Goal: Task Accomplishment & Management: Use online tool/utility

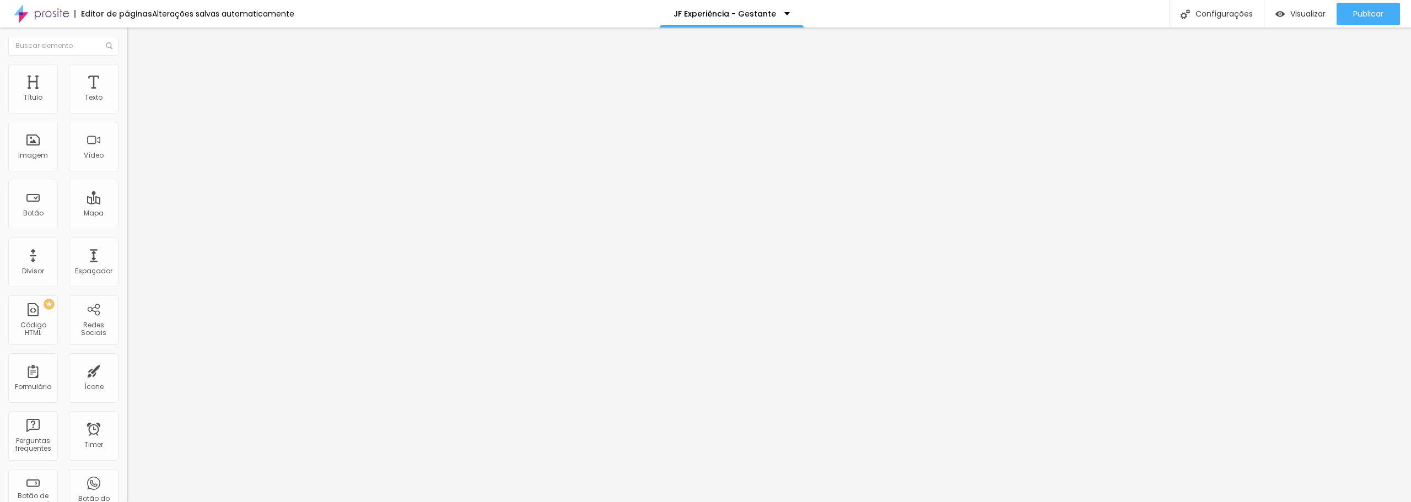
click at [127, 63] on img at bounding box center [132, 58] width 10 height 10
click at [137, 65] on span "Conteúdo" at bounding box center [154, 60] width 34 height 9
click at [127, 349] on input "Conversar no WhatsApp" at bounding box center [193, 354] width 132 height 11
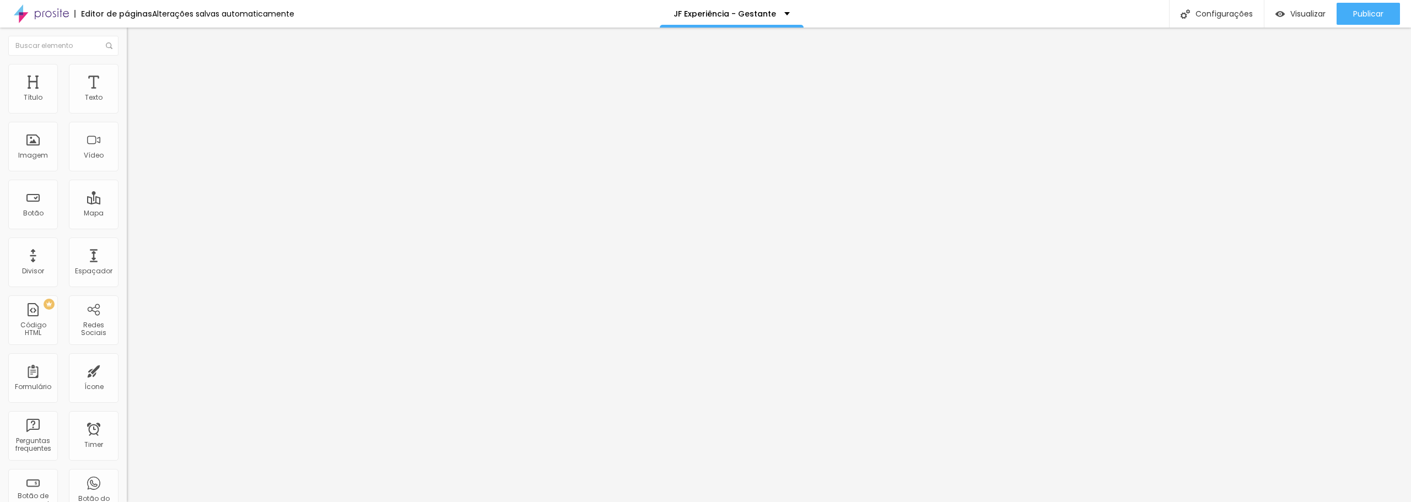
click at [127, 349] on input "Conversar no WhatsApp" at bounding box center [193, 354] width 132 height 11
type input "Solicitar Orçamento"
click at [127, 337] on div "Editar Botão do WhatsApp Conteúdo Estilo Avançado Número do WhatsApp * + 55 Tex…" at bounding box center [190, 265] width 127 height 475
drag, startPoint x: 84, startPoint y: 202, endPoint x: 14, endPoint y: 205, distance: 70.1
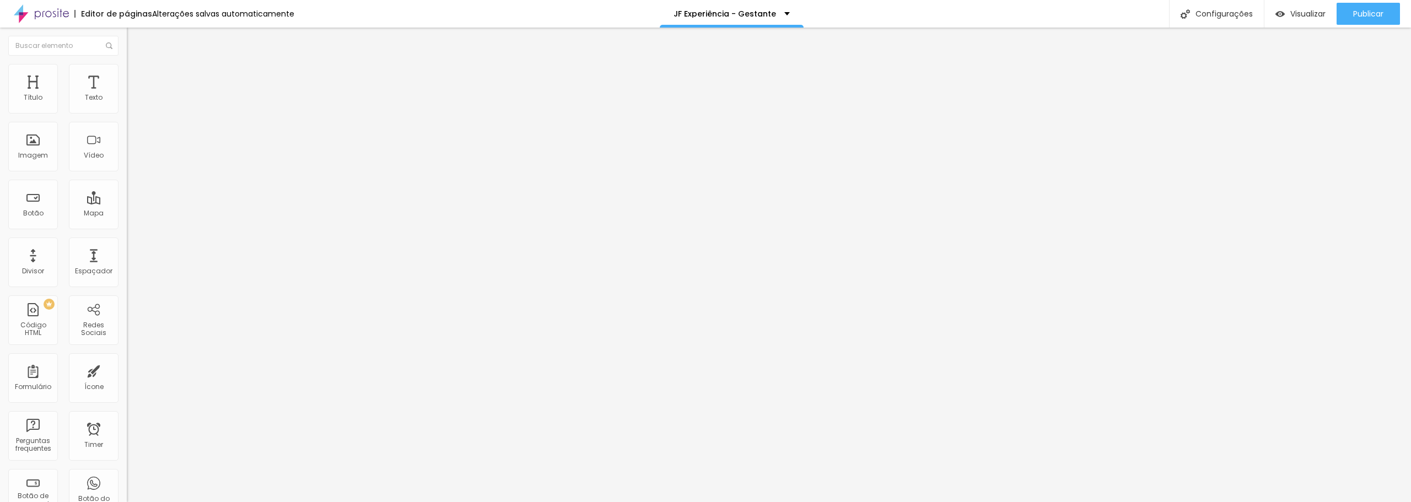
click at [127, 381] on textarea "Olá, cheguei até você pela página {page_title} e gostaria de mais informações" at bounding box center [189, 390] width 125 height 19
click at [127, 381] on textarea "Olá, cheguei até você pela através do site e gostaria de mais informações" at bounding box center [189, 390] width 125 height 19
type textarea "Olá, cheguei até você pela através do site e gostaria de mais informações."
click at [127, 343] on div "Texto do botão Solicitar Orçamento" at bounding box center [190, 356] width 127 height 27
click at [127, 112] on input "text" at bounding box center [193, 106] width 132 height 11
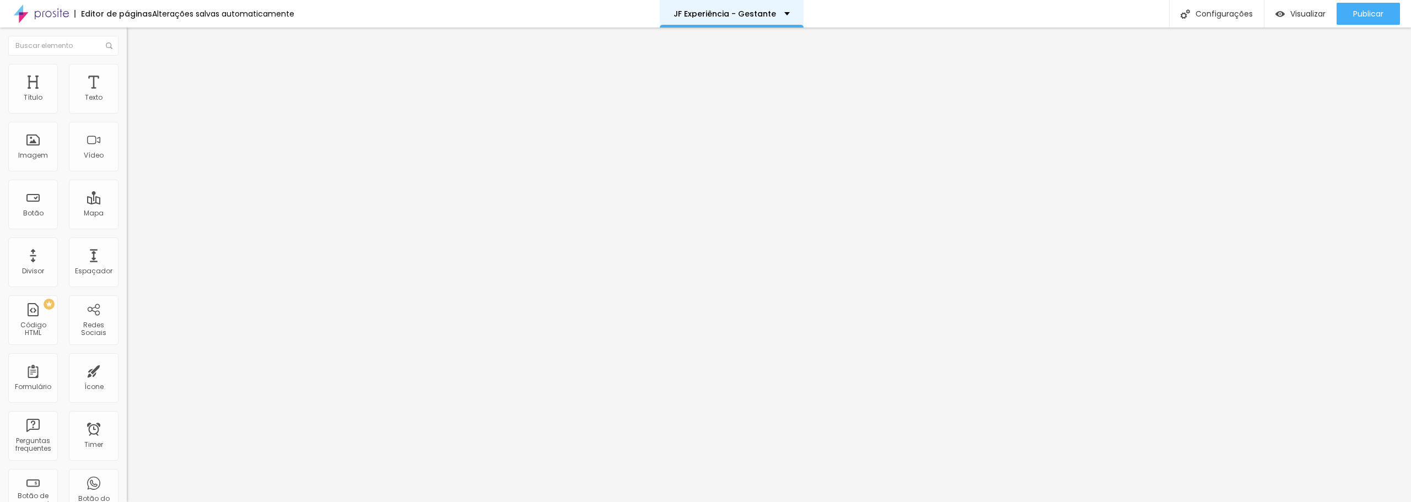
paste input "[PHONE_NUMBER]"
type input "[PHONE_NUMBER]"
drag, startPoint x: 115, startPoint y: 143, endPoint x: 120, endPoint y: 139, distance: 6.3
click at [127, 343] on div "Texto do botão" at bounding box center [190, 346] width 127 height 7
click at [127, 35] on button "Editar Coluna" at bounding box center [190, 40] width 127 height 25
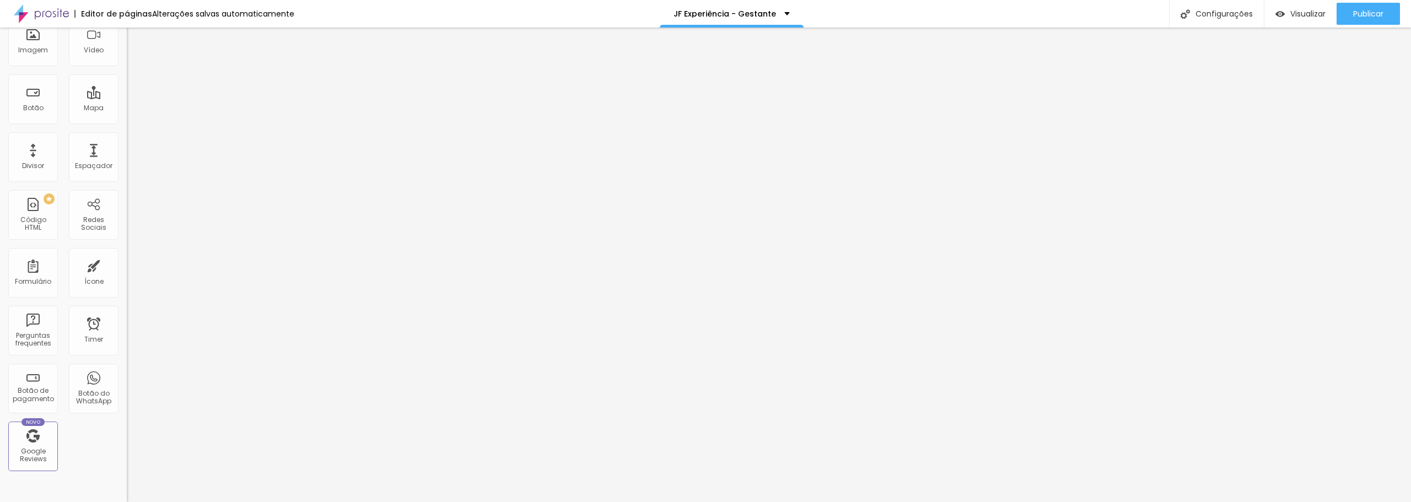
scroll to position [110, 0]
click at [88, 390] on div "Botão do WhatsApp" at bounding box center [94, 393] width 44 height 16
drag, startPoint x: 100, startPoint y: 211, endPoint x: 6, endPoint y: 181, distance: 98.9
click at [127, 181] on div "Número do WhatsApp * [PHONE_NUMBER] + 55 Texto do botão Solicitar Orçamento Men…" at bounding box center [190, 279] width 127 height 368
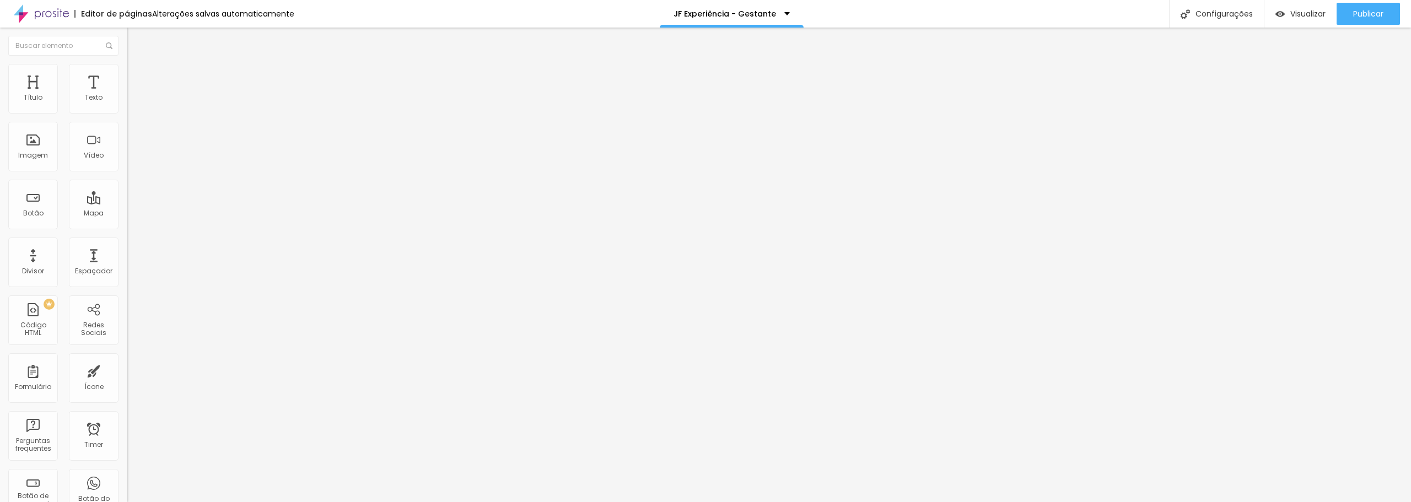
drag, startPoint x: 67, startPoint y: 220, endPoint x: 12, endPoint y: 190, distance: 63.1
click at [127, 381] on textarea "Olá, cheguei até você pela página {page_title} e gostaria de mais informações" at bounding box center [189, 390] width 125 height 19
paste textarea "através do site e gostaria de mais informações."
type textarea "Olá, cheguei até você pela através do site e gostaria de mais informações."
click at [127, 351] on div "Editar Botão do WhatsApp Conteúdo Estilo Avançado Número do WhatsApp * + 55 Tex…" at bounding box center [190, 265] width 127 height 475
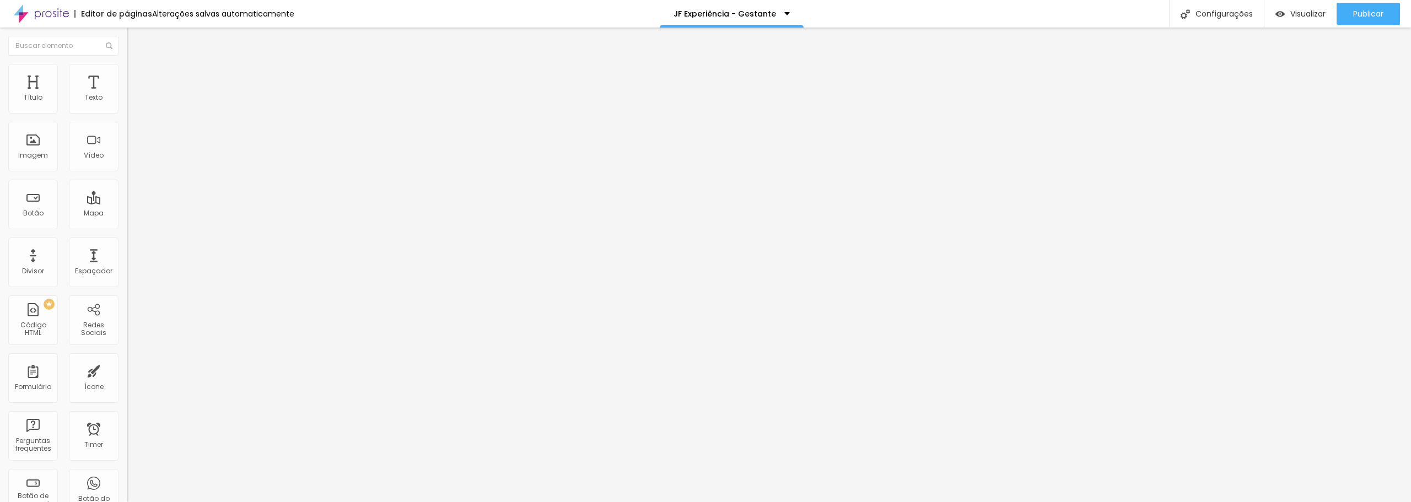
drag, startPoint x: 64, startPoint y: 229, endPoint x: 6, endPoint y: 190, distance: 69.9
click at [127, 190] on div "Número do WhatsApp * + 55 Texto do botão Conversar no WhatsApp Mensagem Olá, ch…" at bounding box center [190, 279] width 127 height 368
paste textarea "através do site e gostaria de mais informações."
type textarea "Olá, cheguei até você pela através do site e gostaria de mais informações."
click at [127, 80] on img at bounding box center [132, 78] width 10 height 10
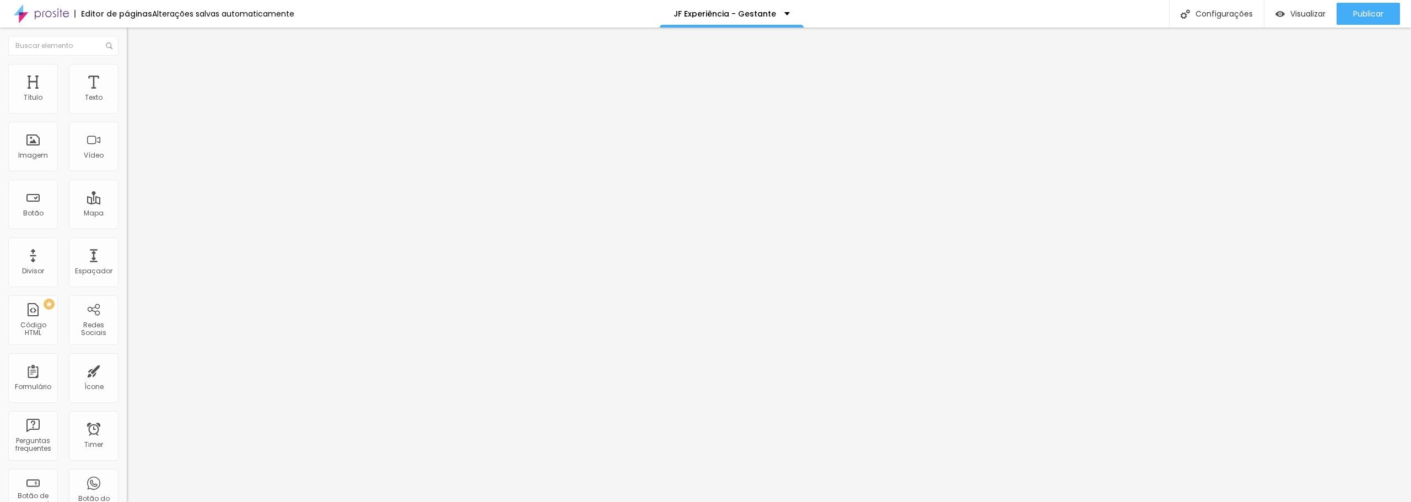
type input "15"
type input "16"
type input "15"
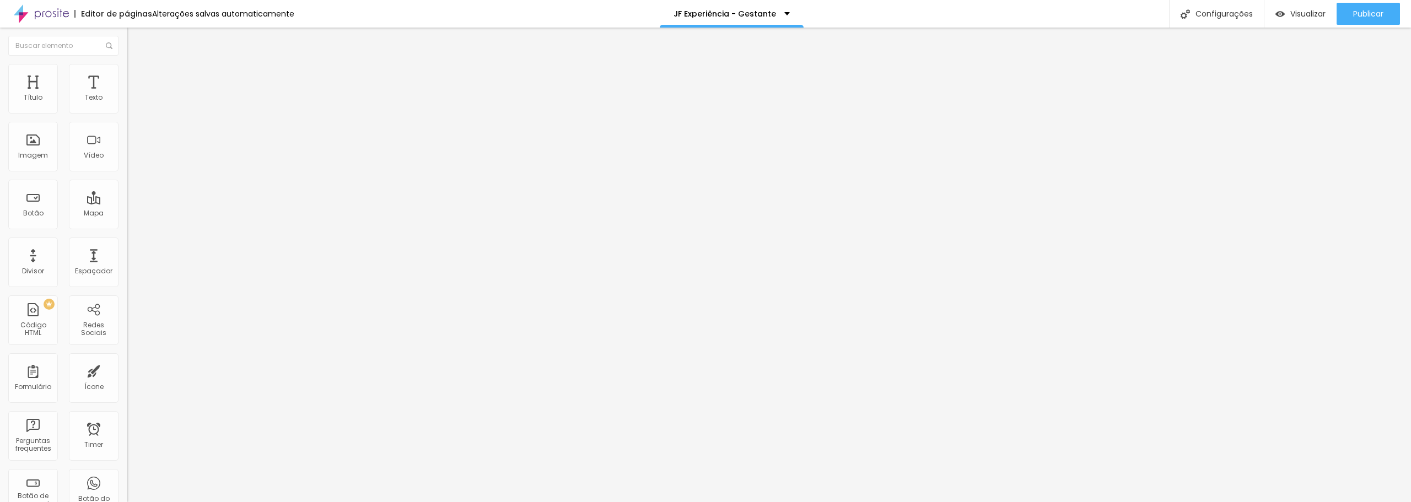
type input "15"
drag, startPoint x: 37, startPoint y: 175, endPoint x: 56, endPoint y: 181, distance: 19.5
type input "15"
click at [127, 329] on input "range" at bounding box center [162, 333] width 71 height 9
click at [137, 83] on span "Estilo" at bounding box center [145, 80] width 17 height 9
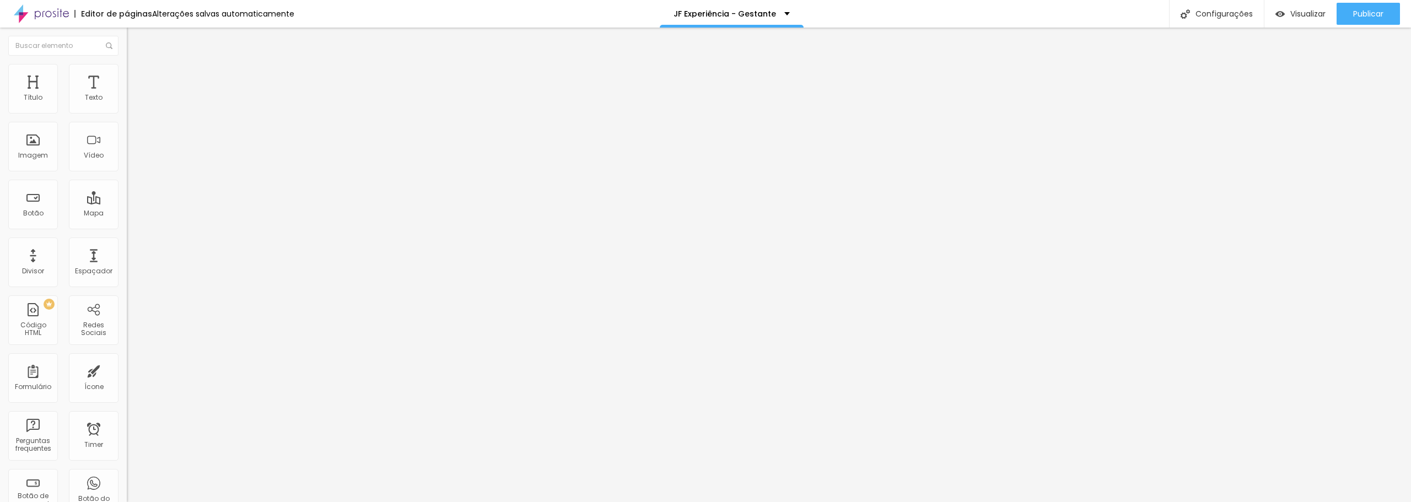
type input "15"
drag, startPoint x: 37, startPoint y: 174, endPoint x: 50, endPoint y: 178, distance: 12.6
type input "15"
click at [127, 329] on input "range" at bounding box center [162, 333] width 71 height 9
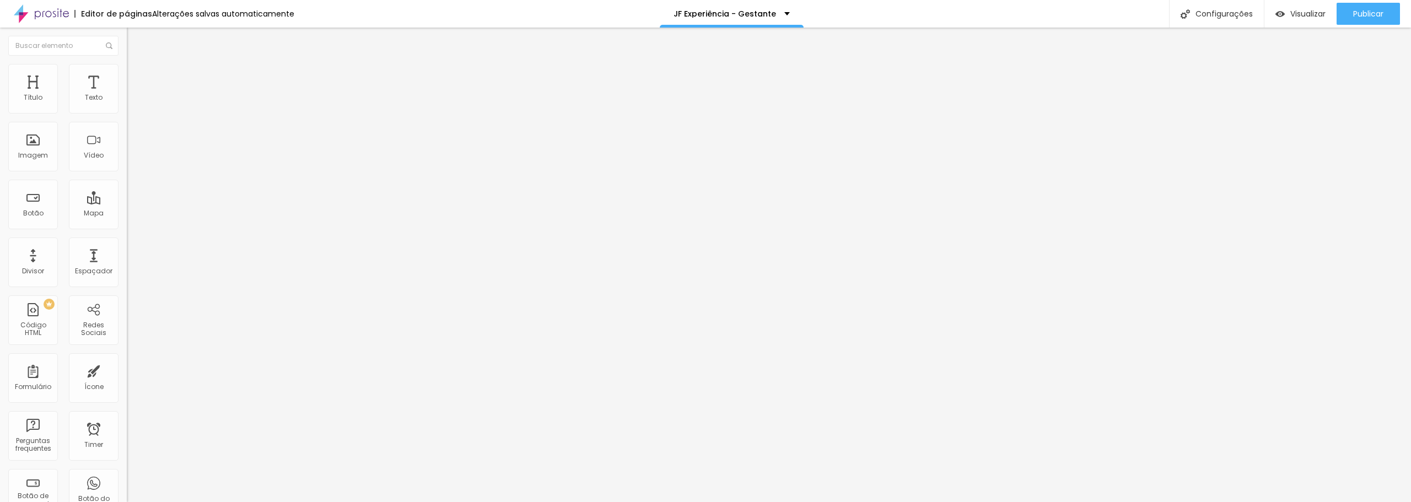
click at [137, 84] on span "Estilo" at bounding box center [145, 80] width 17 height 9
click at [127, 349] on input "Conversar no WhatsApp" at bounding box center [193, 354] width 132 height 11
type input "Q"
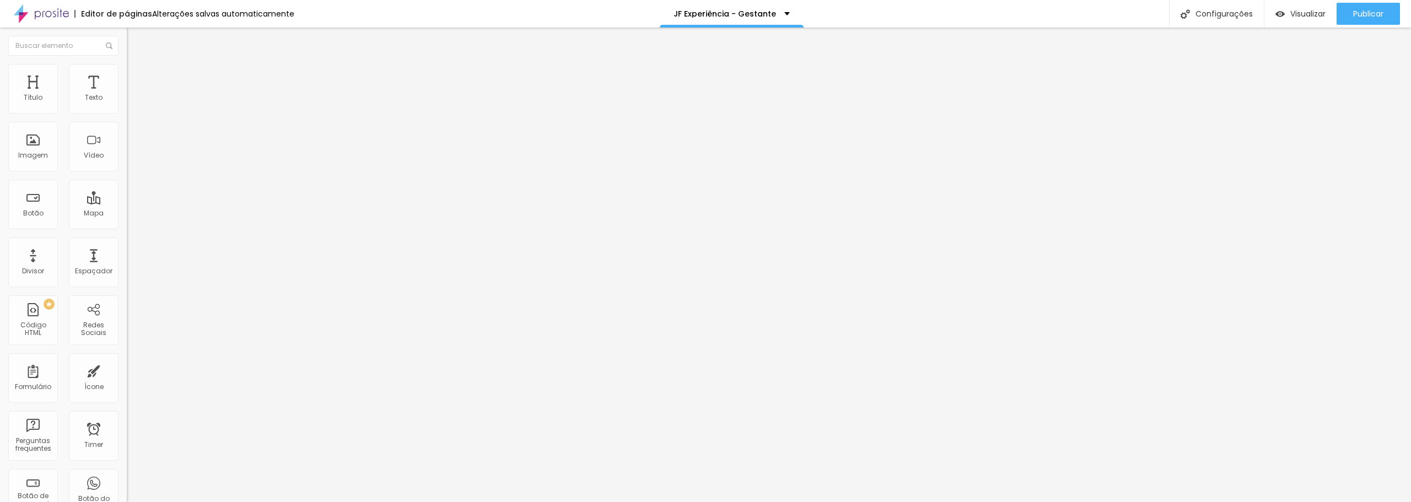
scroll to position [0, 17]
type input "Gostaria de conhecer os trabalhos"
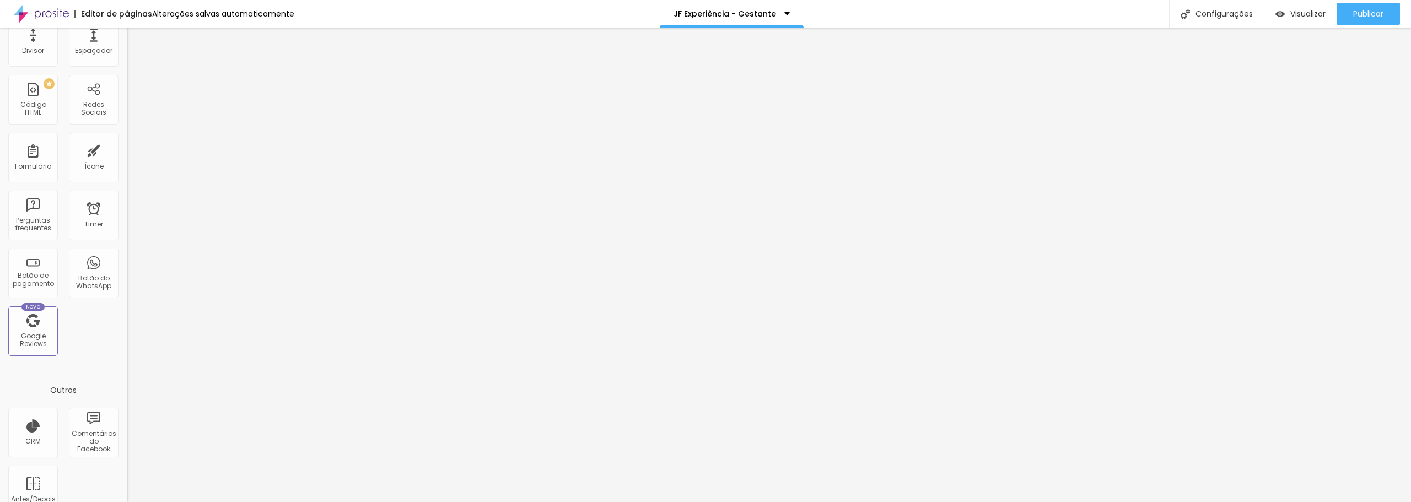
scroll to position [0, 0]
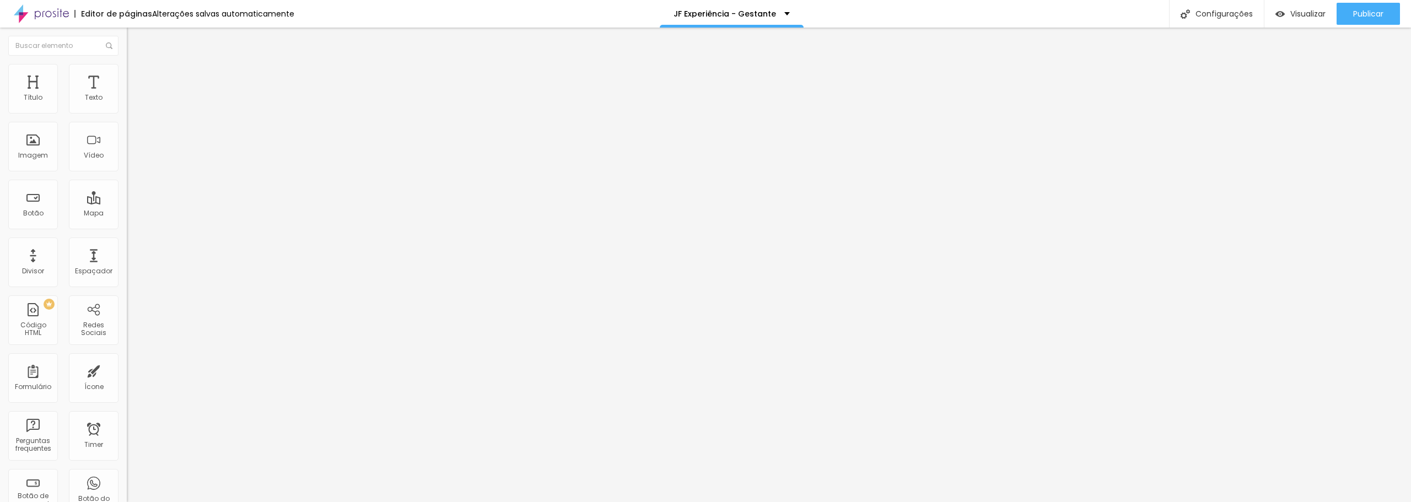
click at [127, 349] on input "Gostaria de conhecer os trabalhos" at bounding box center [193, 354] width 132 height 11
type input "S"
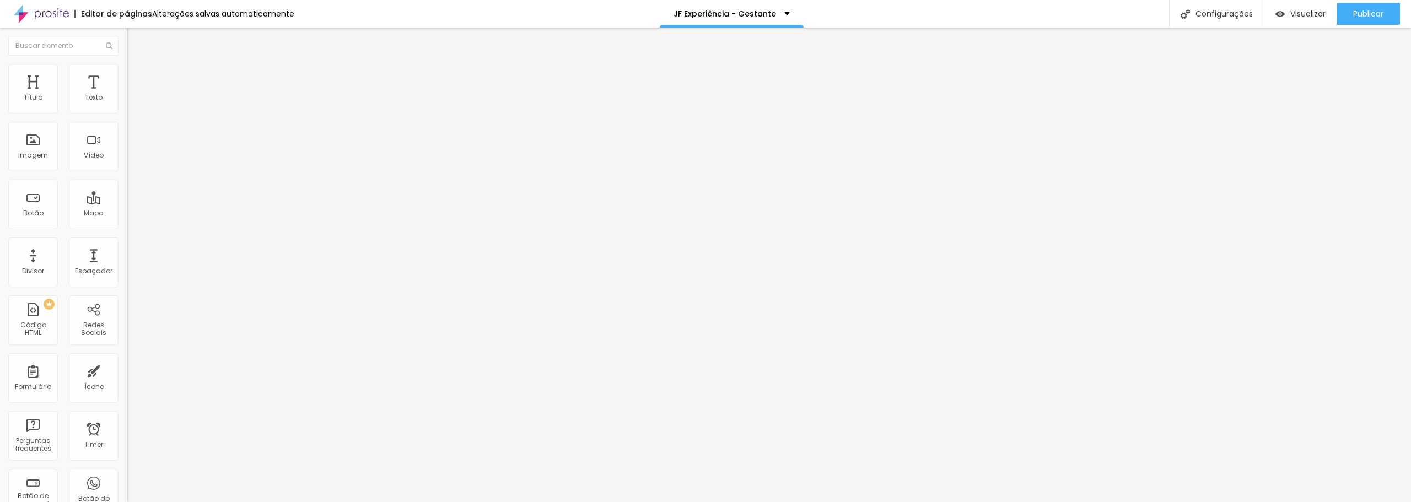
type input "Gostaria de solicitar um orçamento"
click at [127, 349] on input "Gostaria de solicitar um orçamento" at bounding box center [193, 354] width 132 height 11
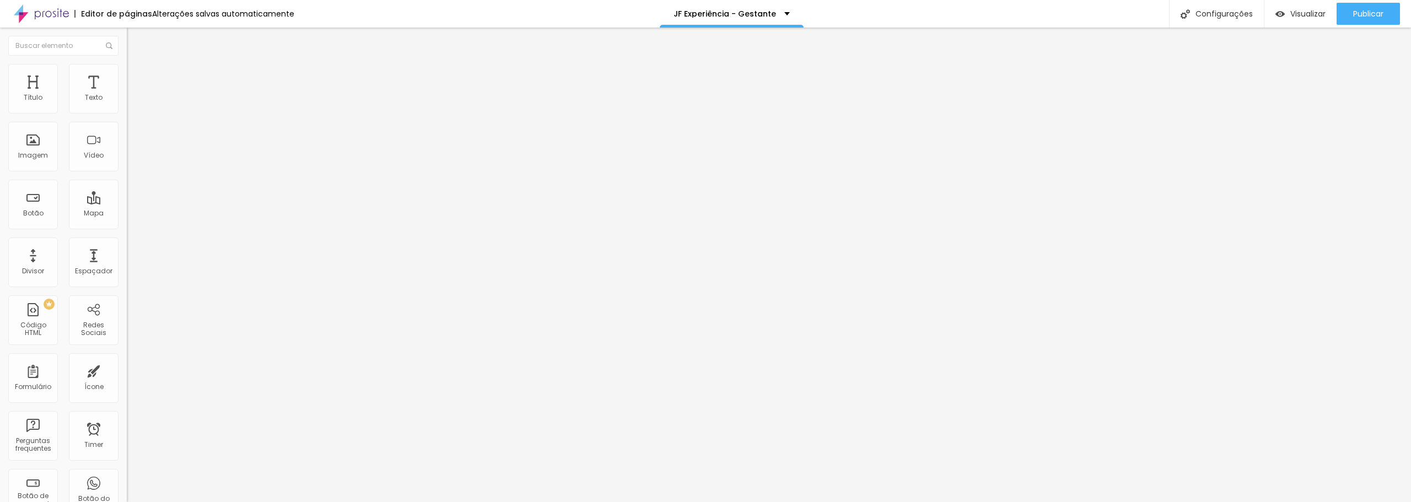
click at [127, 349] on input "Conversar no WhatsApp" at bounding box center [193, 354] width 132 height 11
drag, startPoint x: 37, startPoint y: 164, endPoint x: -6, endPoint y: 164, distance: 43.0
click at [0, 164] on html "Editor de páginas Alterações salvas automaticamente JF Experiência - Gestante C…" at bounding box center [705, 251] width 1411 height 502
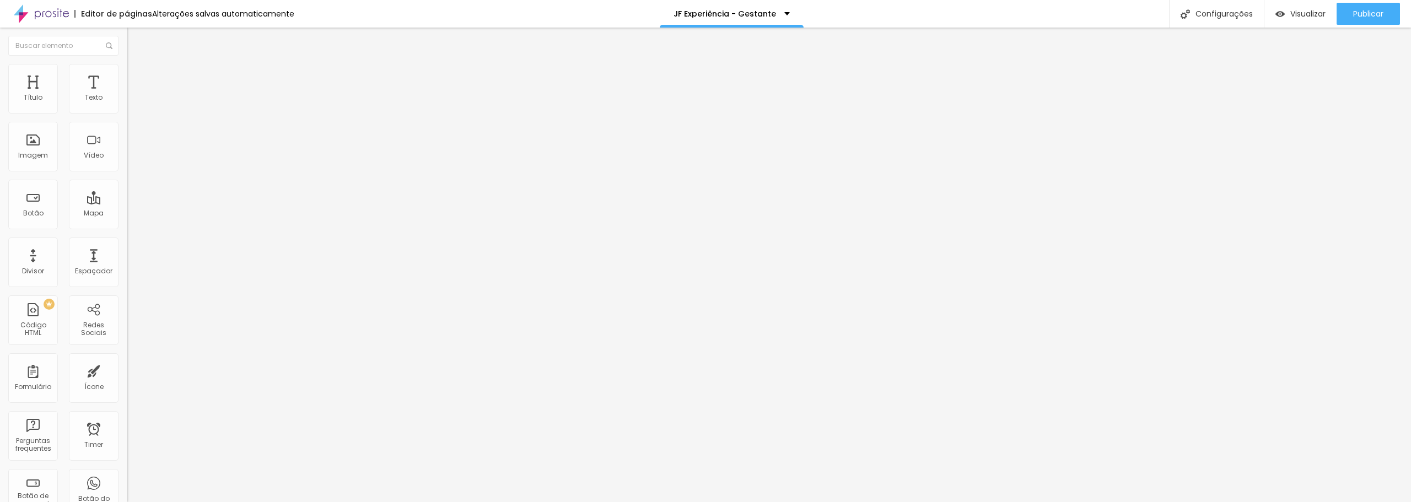
click at [127, 349] on input "ADorei! Gostaria de um orçamento." at bounding box center [193, 354] width 132 height 11
type input "Adorei! Gostaria de um orçamento."
click at [137, 78] on span "Avançado" at bounding box center [155, 82] width 36 height 9
click at [137, 65] on span "Conteúdo" at bounding box center [154, 60] width 34 height 9
click at [127, 71] on img at bounding box center [132, 69] width 10 height 10
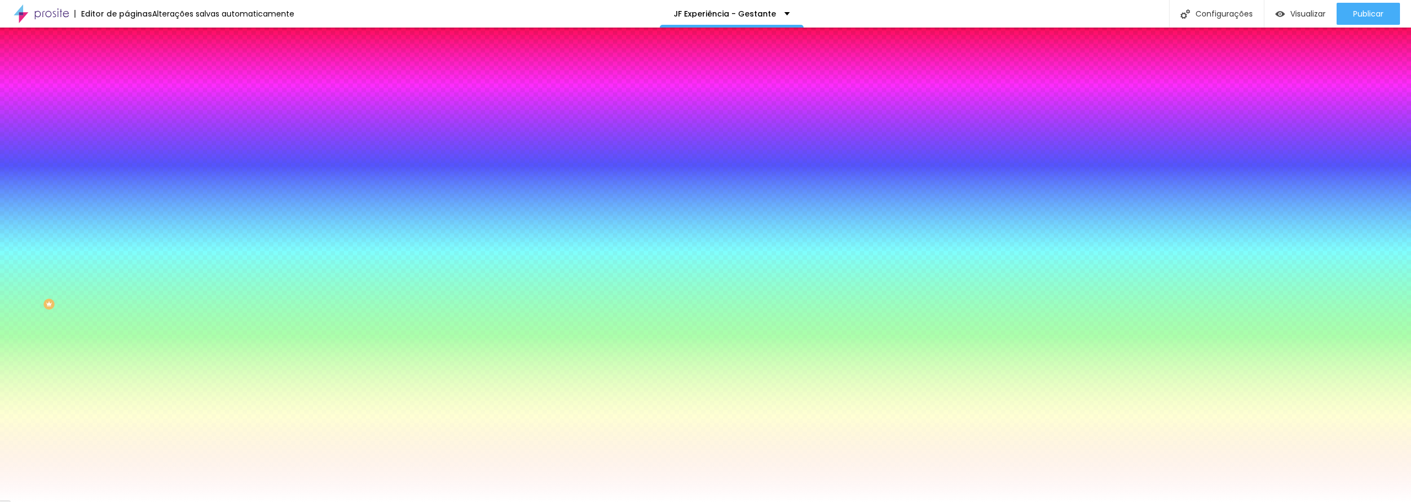
click at [127, 63] on img at bounding box center [132, 58] width 10 height 10
